Goal: Task Accomplishment & Management: Use online tool/utility

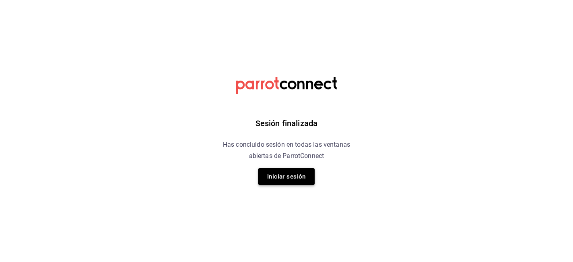
click at [297, 173] on button "Iniciar sesión" at bounding box center [286, 176] width 56 height 17
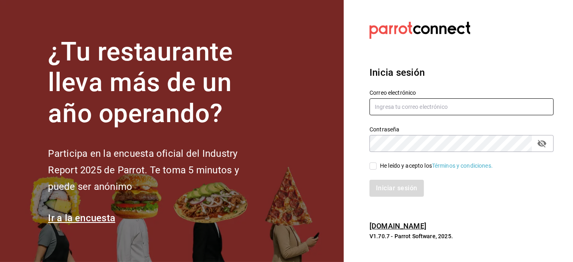
type input "[EMAIL_ADDRESS][DOMAIN_NAME]"
click at [372, 168] on input "He leído y acepto los Términos y condiciones." at bounding box center [372, 165] width 7 height 7
click at [406, 194] on div "Iniciar sesión" at bounding box center [461, 188] width 184 height 17
click at [370, 169] on input "He leído y acepto los Términos y condiciones." at bounding box center [372, 165] width 7 height 7
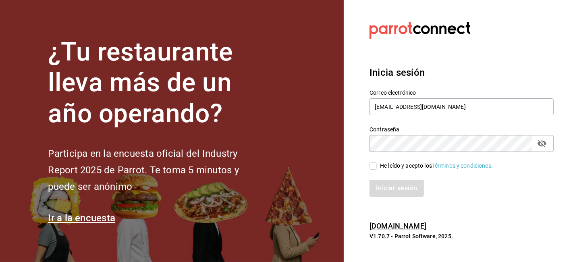
checkbox input "true"
click at [395, 189] on button "Iniciar sesión" at bounding box center [396, 188] width 55 height 17
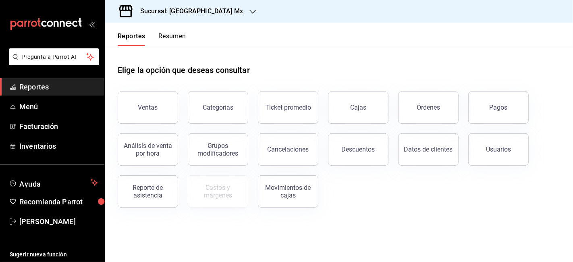
click at [209, 11] on h3 "Sucursal: Hotel Punto Mx" at bounding box center [188, 11] width 109 height 10
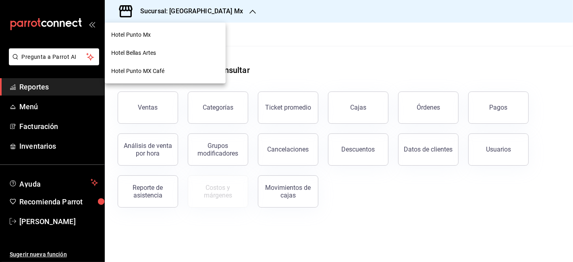
click at [140, 52] on span "Hotel Bellas Artes" at bounding box center [133, 53] width 45 height 8
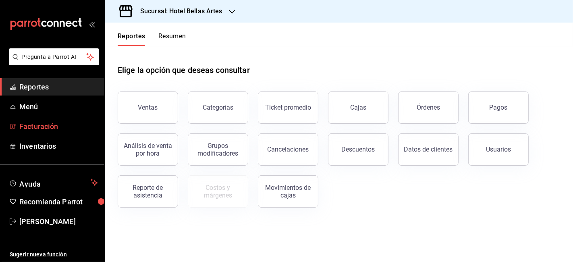
click at [45, 128] on span "Facturación" at bounding box center [58, 126] width 79 height 11
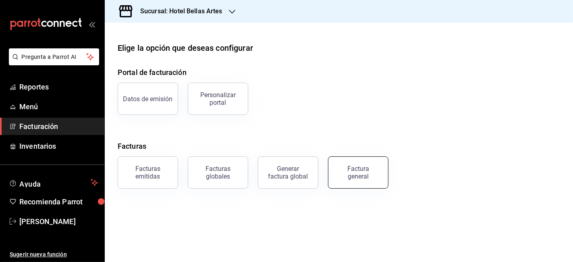
click at [352, 170] on div "Factura general" at bounding box center [358, 172] width 40 height 15
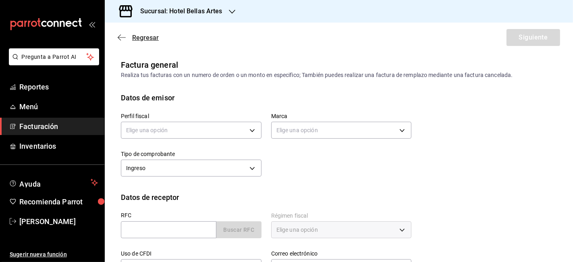
click at [143, 35] on span "Regresar" at bounding box center [145, 38] width 27 height 8
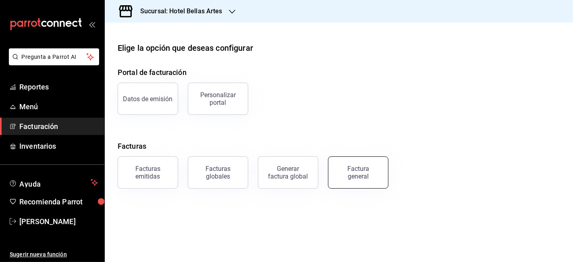
click at [346, 169] on div "Factura general" at bounding box center [358, 172] width 40 height 15
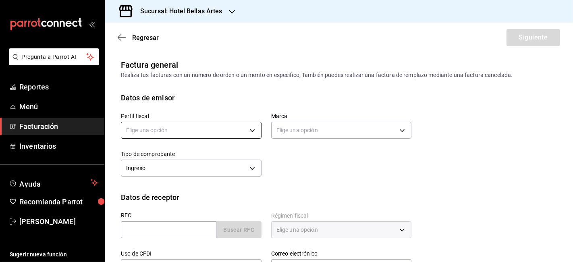
click at [195, 130] on body "Pregunta a Parrot AI Reportes Menú Facturación Inventarios Ayuda Recomienda Par…" at bounding box center [286, 131] width 573 height 262
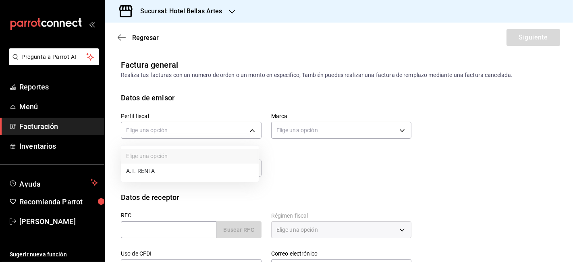
click at [170, 170] on li "A.T. RENTA" at bounding box center [189, 170] width 137 height 15
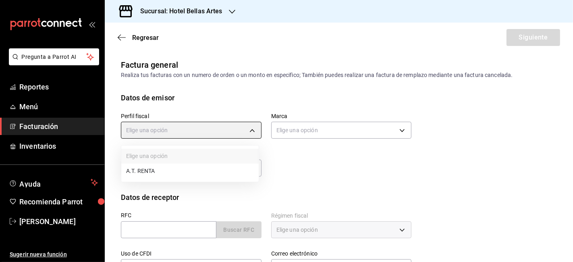
type input "a33badad-2e43-4294-88e8-a28c2814291f"
type input "99507fcf-2726-4c1a-949e-1c6d71a1bff9"
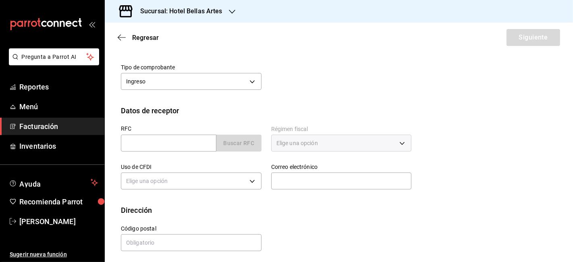
scroll to position [89, 0]
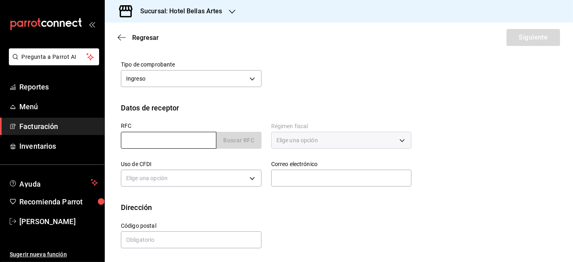
click at [197, 137] on input "text" at bounding box center [168, 140] width 95 height 17
paste input "FAH840221L34"
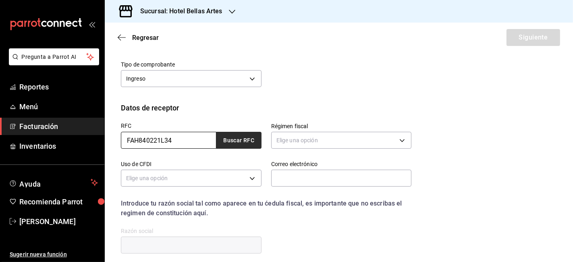
type input "FAH840221L34"
click at [240, 139] on button "Buscar RFC" at bounding box center [238, 140] width 45 height 17
type input "603"
type input "G03"
type input "lestrada@fahl.com.mx"
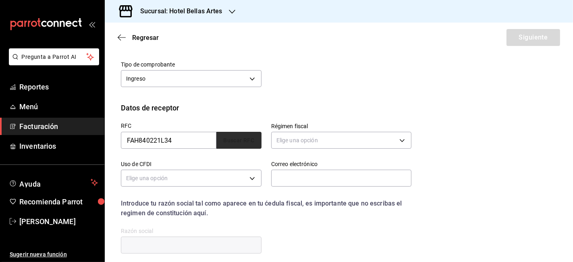
type input "06000"
type input "FUNDACION ANTONIO HAGHENBECK Y DE LA LAMA"
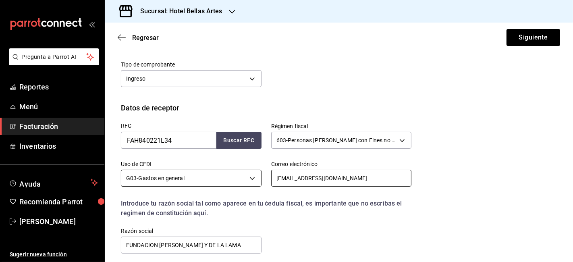
drag, startPoint x: 339, startPoint y: 175, endPoint x: 257, endPoint y: 176, distance: 82.2
click at [257, 176] on div "RFC FAH840221L34 Buscar RFC Régimen fiscal 603 - Personas Morales con Fines no …" at bounding box center [261, 183] width 300 height 141
paste input "vpichardo@fah"
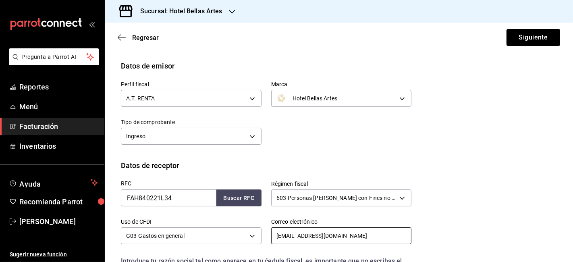
scroll to position [21, 0]
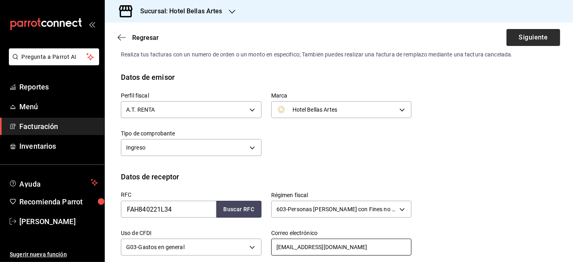
type input "vpichardo@fah.com.mx"
click at [534, 39] on button "Siguiente" at bounding box center [533, 37] width 54 height 17
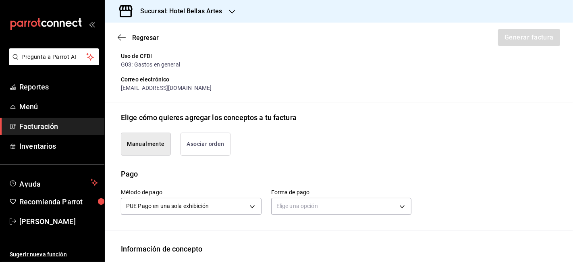
scroll to position [155, 0]
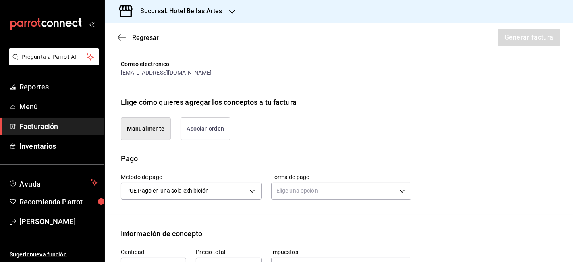
click at [204, 120] on button "Asociar orden" at bounding box center [205, 128] width 50 height 23
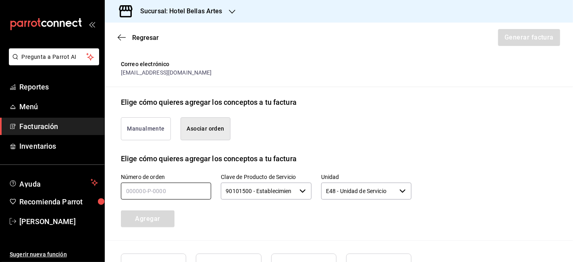
drag, startPoint x: 166, startPoint y: 191, endPoint x: 167, endPoint y: 196, distance: 4.8
click at [167, 196] on input "text" at bounding box center [166, 190] width 90 height 17
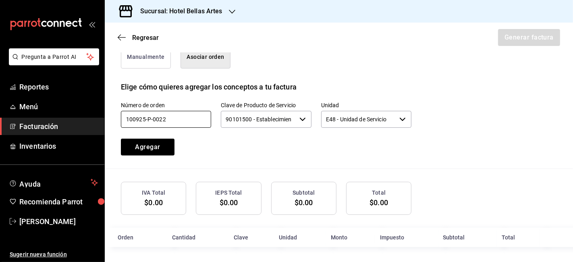
scroll to position [227, 0]
type input "100925-p-0022"
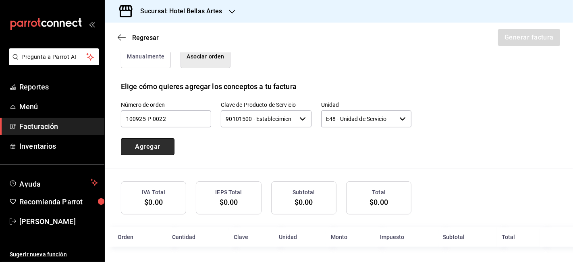
click at [152, 151] on button "Agregar" at bounding box center [148, 146] width 54 height 17
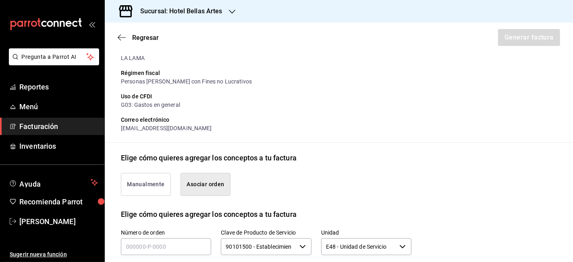
scroll to position [0, 0]
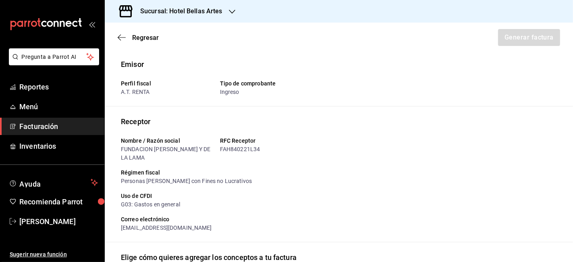
click at [234, 168] on div "Régimen fiscal Personas Morales con Fines no Lucrativos" at bounding box center [262, 173] width 297 height 23
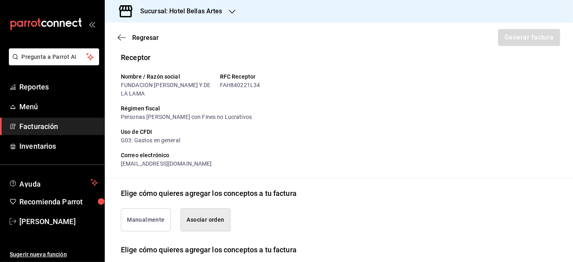
scroll to position [223, 0]
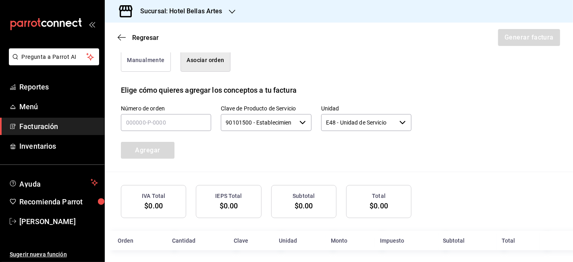
click at [135, 60] on button "Manualmente" at bounding box center [146, 60] width 50 height 23
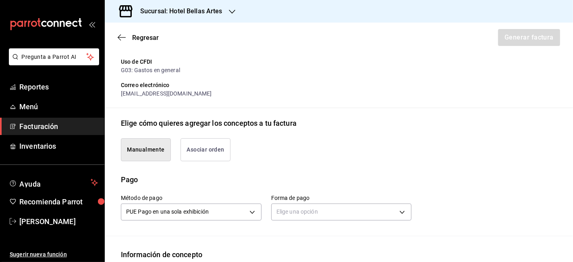
scroll to position [179, 0]
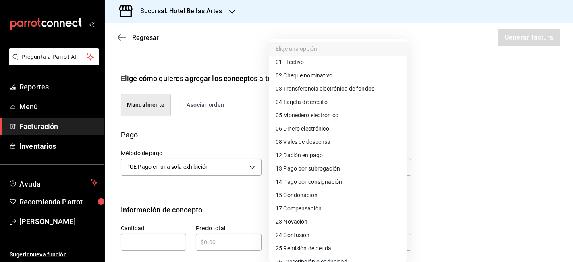
click at [367, 170] on body "Pregunta a Parrot AI Reportes Menú Facturación Inventarios Ayuda Recomienda Par…" at bounding box center [286, 131] width 573 height 262
click at [478, 70] on div at bounding box center [286, 131] width 573 height 262
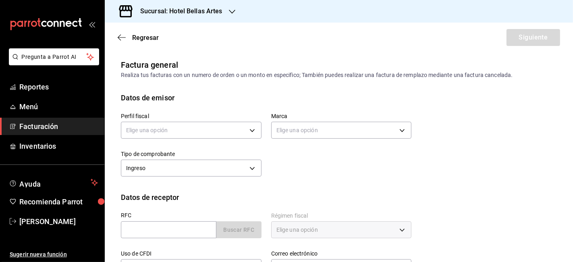
drag, startPoint x: 41, startPoint y: 72, endPoint x: 39, endPoint y: 77, distance: 5.1
click at [41, 72] on li "Pregunta a Parrot AI" at bounding box center [52, 63] width 98 height 30
click at [38, 87] on span "Reportes" at bounding box center [58, 86] width 79 height 11
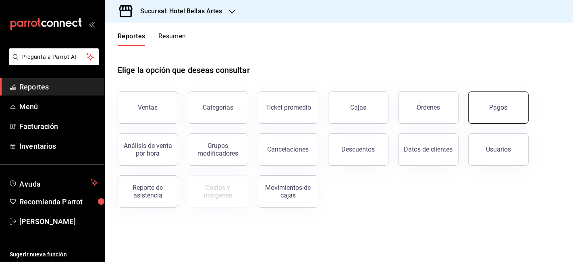
click at [519, 114] on button "Pagos" at bounding box center [498, 107] width 60 height 32
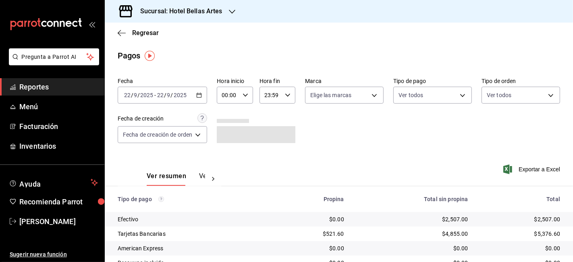
click at [203, 179] on button "Ver pagos" at bounding box center [214, 179] width 30 height 14
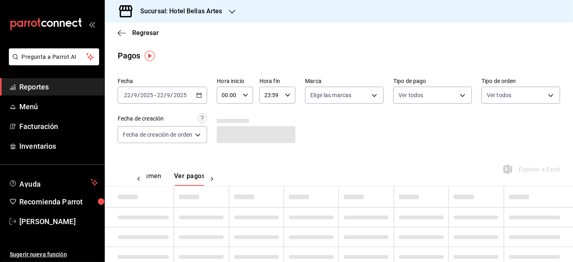
scroll to position [0, 24]
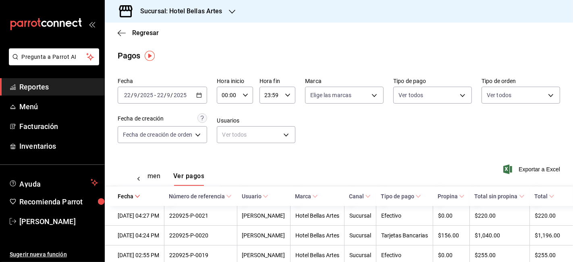
click at [180, 90] on div "2025-09-22 22 / 9 / 2025 - 2025-09-22 22 / 9 / 2025" at bounding box center [162, 95] width 89 height 17
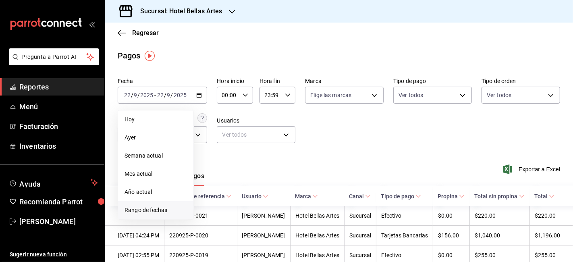
click at [153, 206] on span "Rango de fechas" at bounding box center [155, 210] width 62 height 8
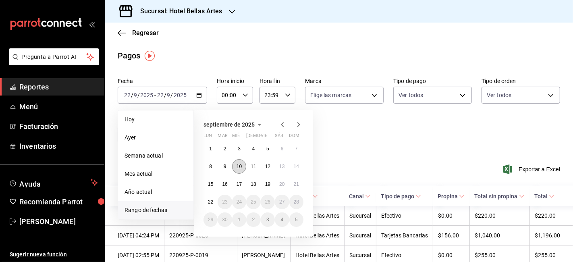
click at [240, 168] on abbr "10" at bounding box center [238, 166] width 5 height 6
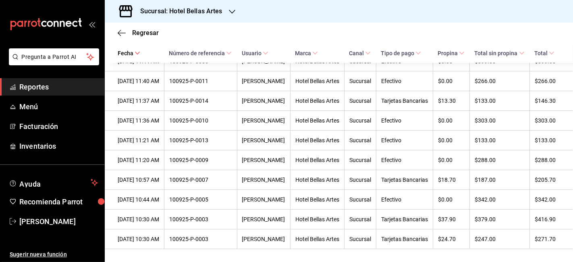
scroll to position [403, 0]
click at [229, 55] on icon at bounding box center [229, 53] width 6 height 6
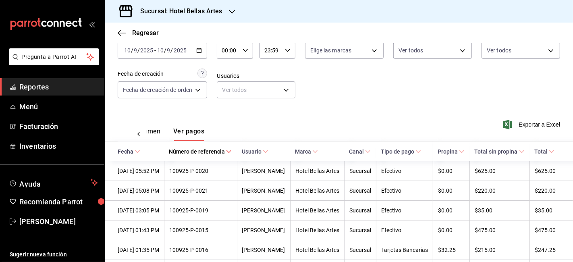
scroll to position [134, 0]
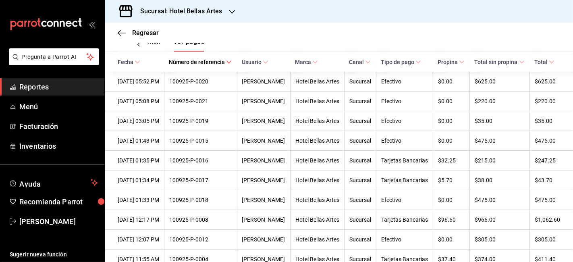
click at [265, 65] on icon at bounding box center [266, 62] width 6 height 6
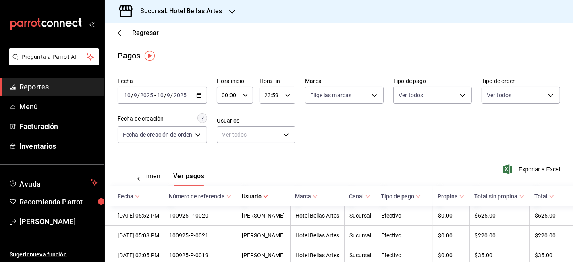
click at [333, 139] on div "Fecha 2025-09-10 10 / 9 / 2025 - 2025-09-10 10 / 9 / 2025 Hora inicio 00:00 Hor…" at bounding box center [339, 113] width 442 height 78
click at [172, 99] on div "2025-09-10 10 / 9 / 2025 - 2025-09-10 10 / 9 / 2025" at bounding box center [162, 95] width 89 height 17
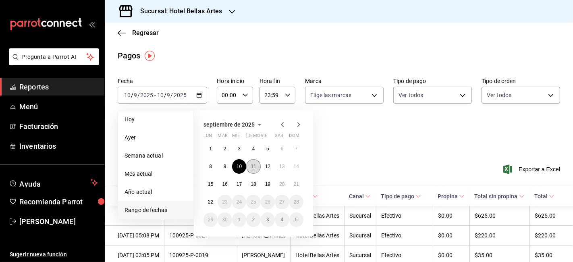
click at [257, 165] on button "11" at bounding box center [253, 166] width 14 height 14
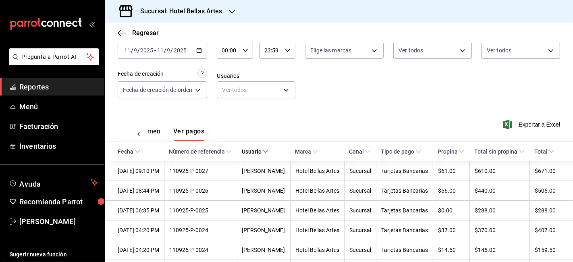
scroll to position [89, 0]
